Goal: Information Seeking & Learning: Learn about a topic

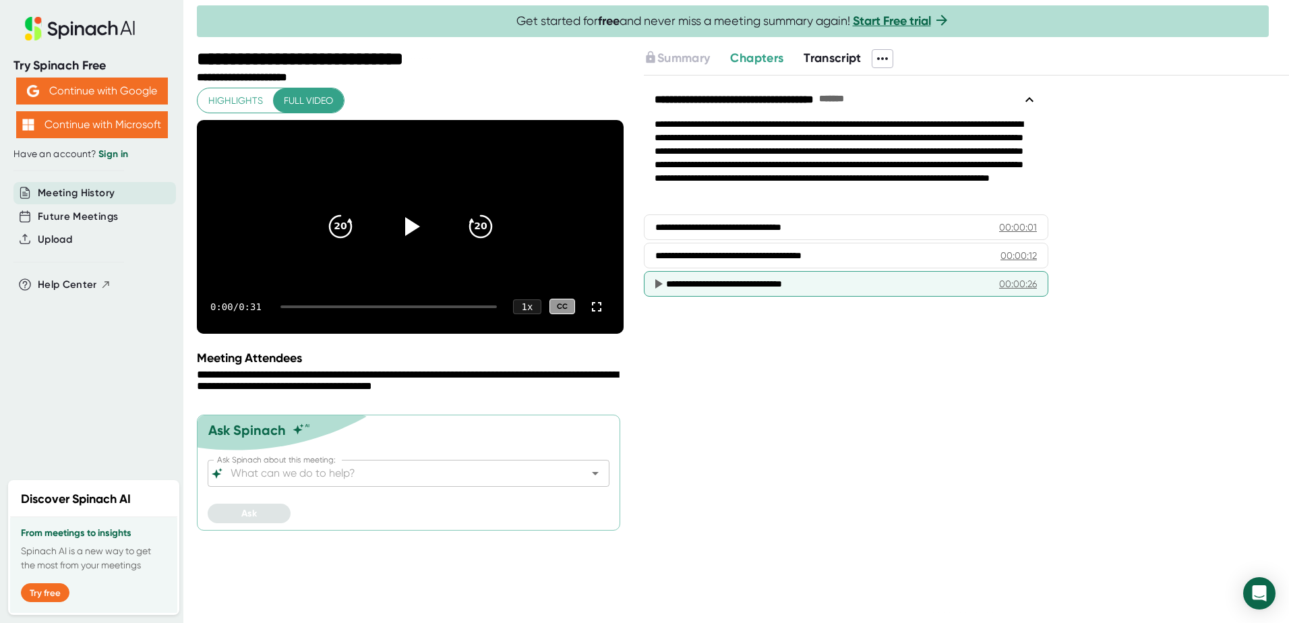
click at [765, 282] on div "**********" at bounding box center [827, 283] width 322 height 13
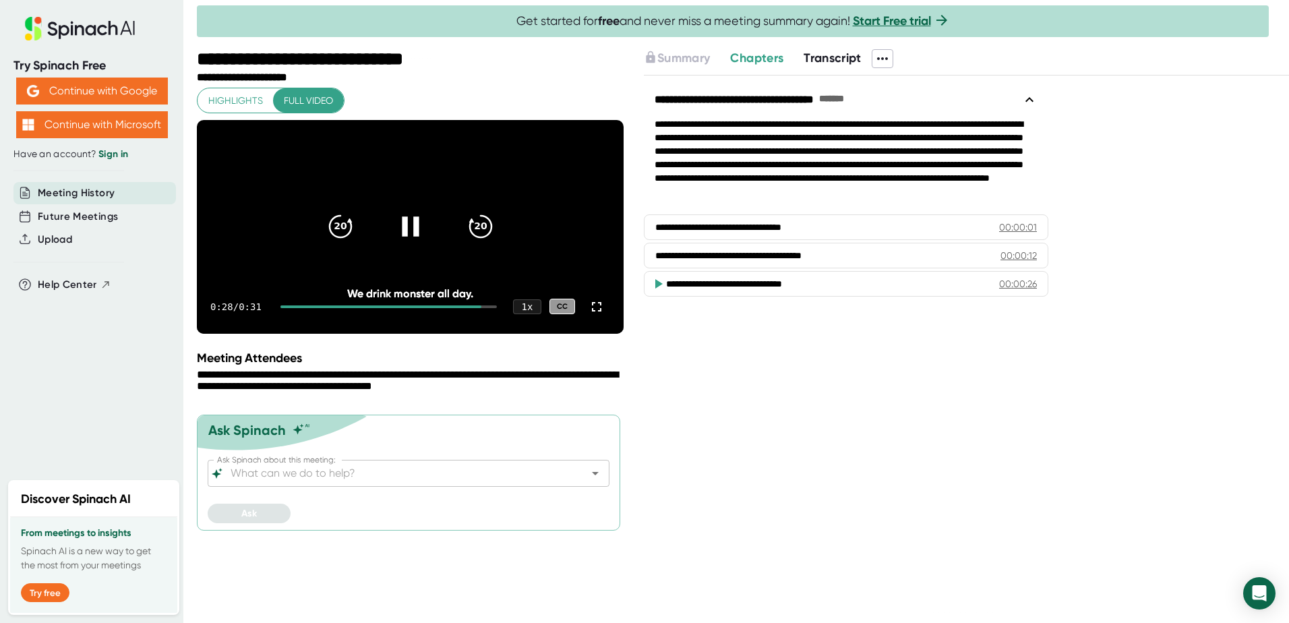
click at [408, 232] on icon at bounding box center [410, 227] width 34 height 34
